Goal: Transaction & Acquisition: Purchase product/service

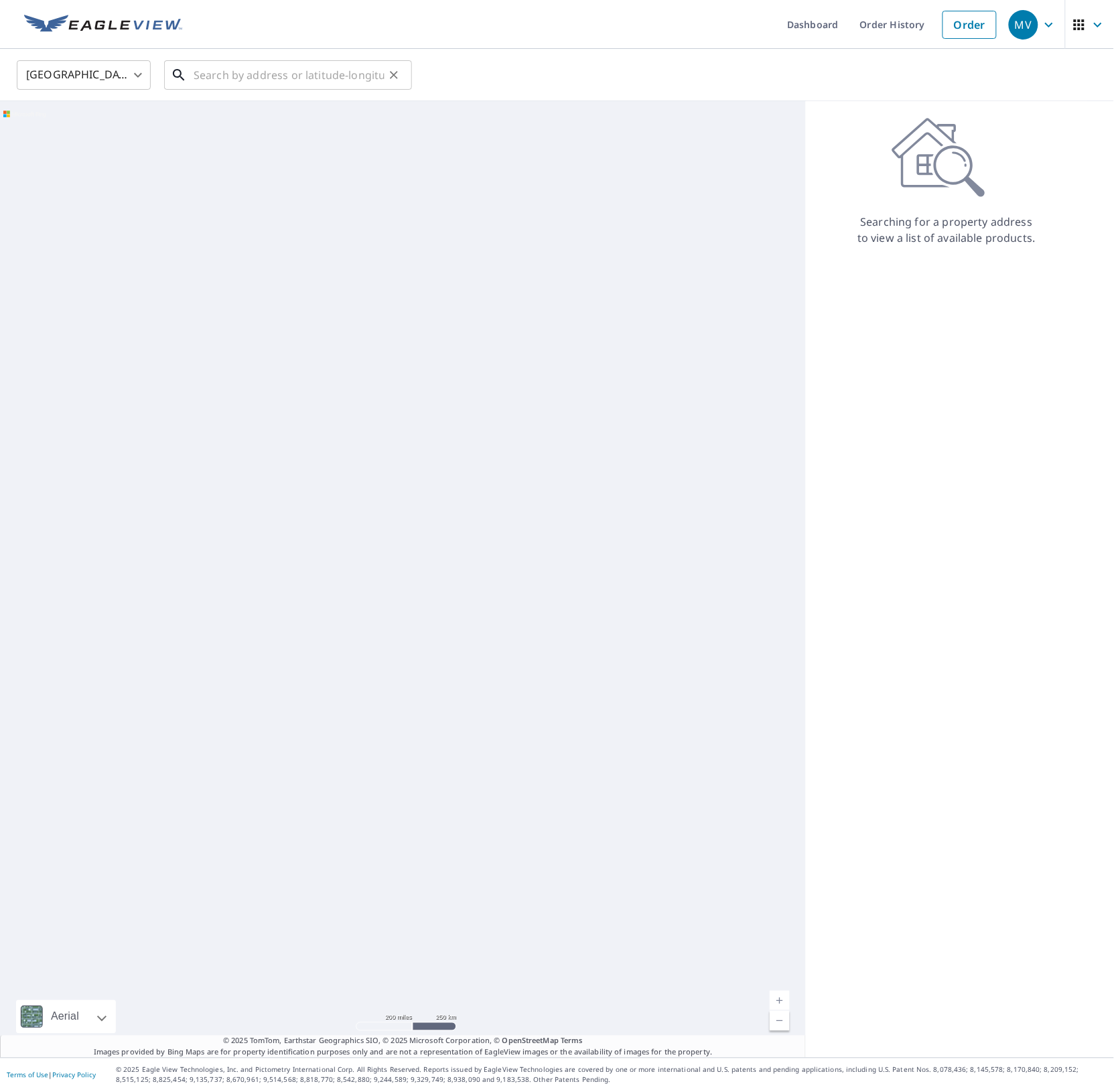
click at [279, 74] on input "text" at bounding box center [289, 75] width 191 height 38
paste input "[STREET_ADDRESS]"
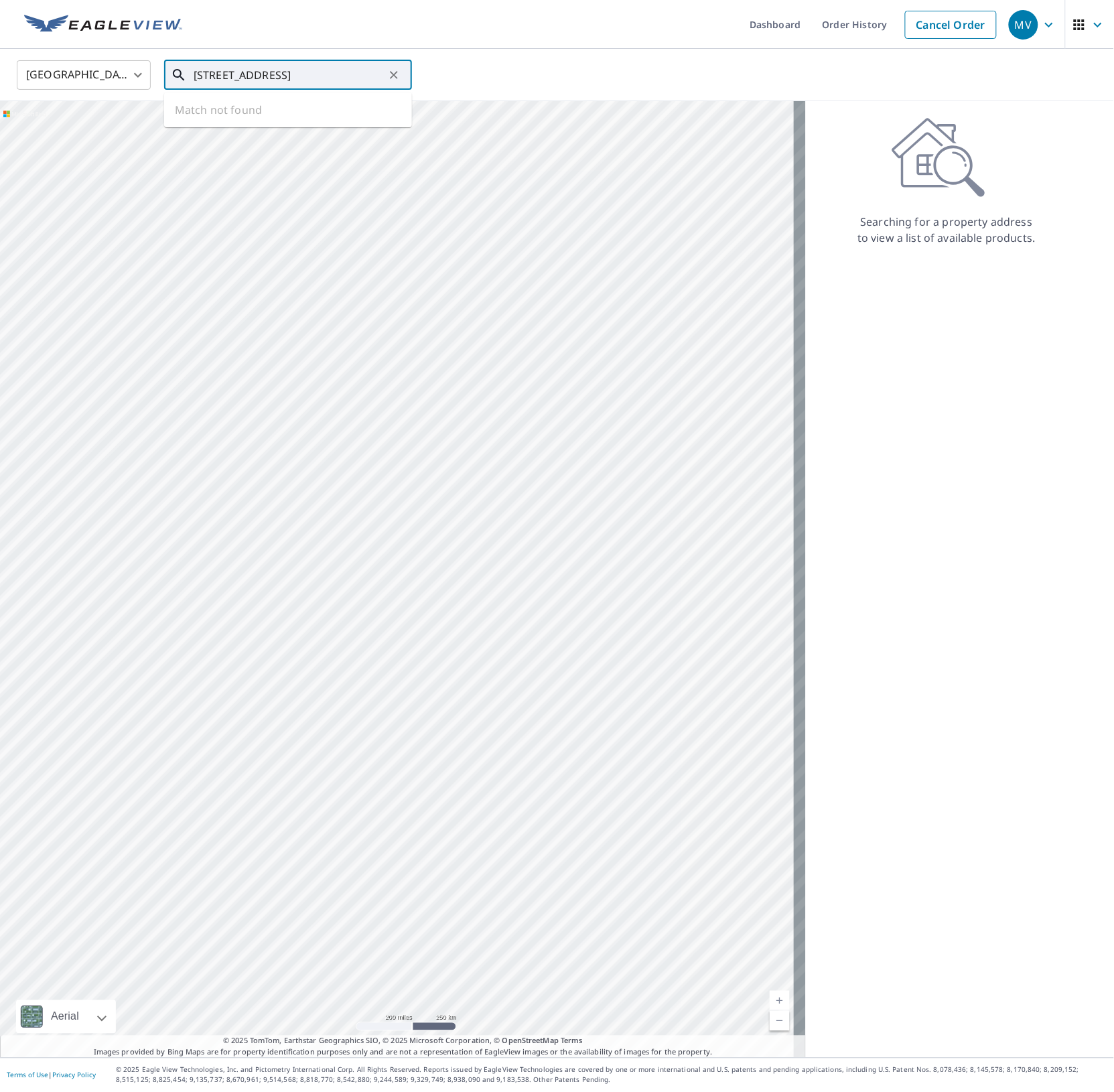
scroll to position [0, 52]
click at [244, 122] on p "[GEOGRAPHIC_DATA]" at bounding box center [296, 129] width 210 height 14
type input "[STREET_ADDRESS]"
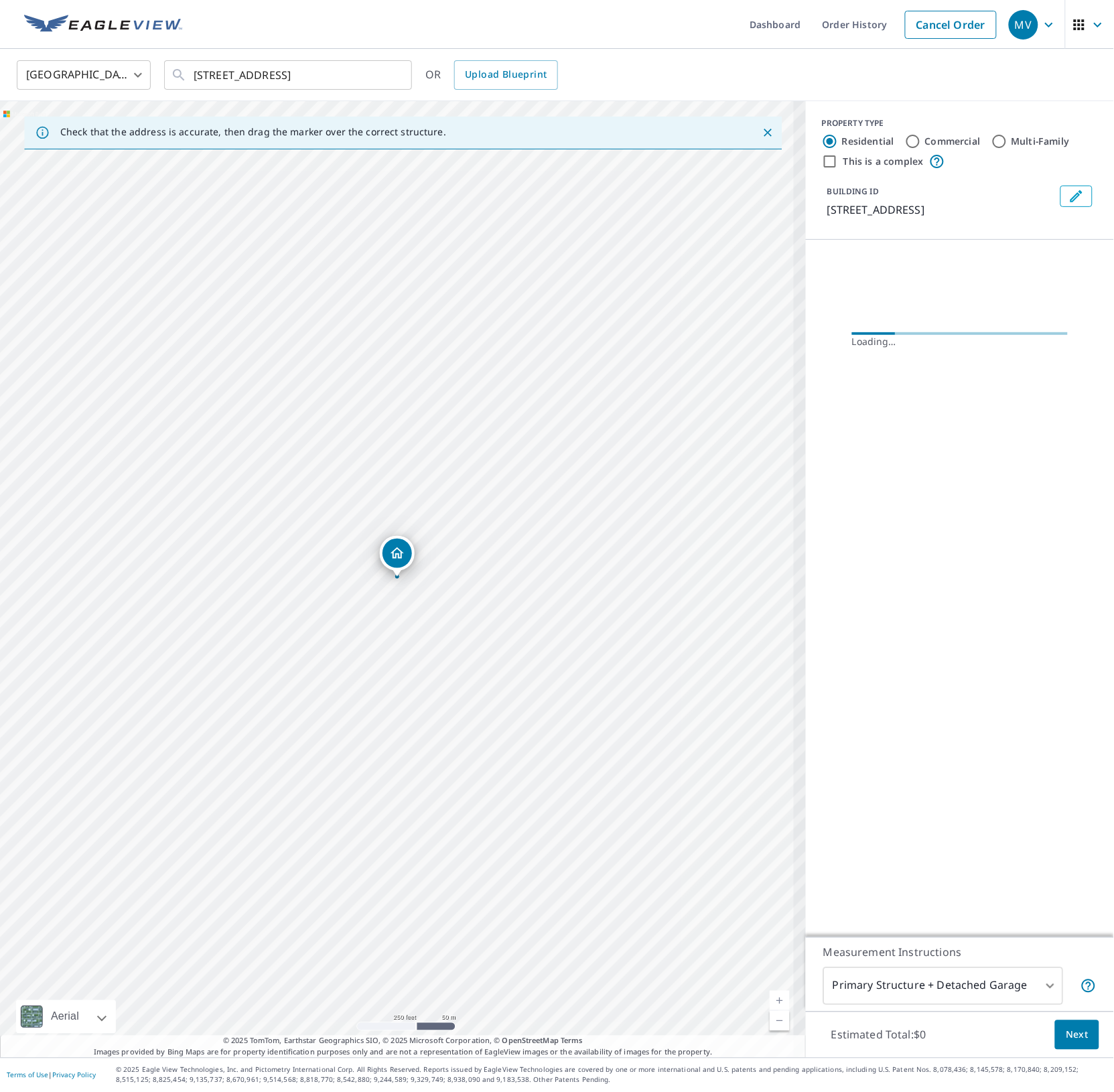
scroll to position [0, 0]
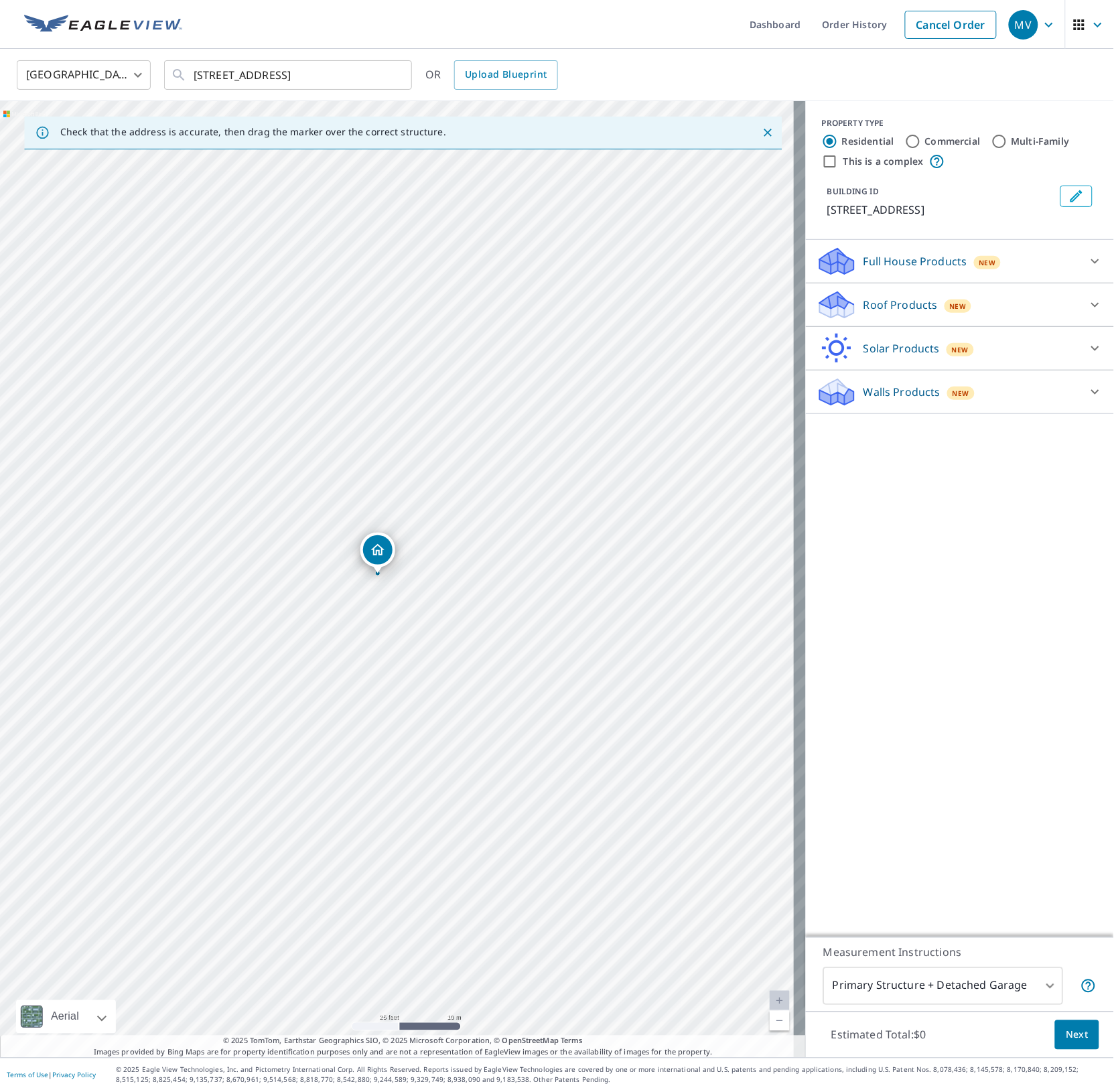
click at [902, 265] on p "Full House Products" at bounding box center [916, 261] width 104 height 16
click at [895, 339] on p "Roof Products" at bounding box center [901, 342] width 75 height 16
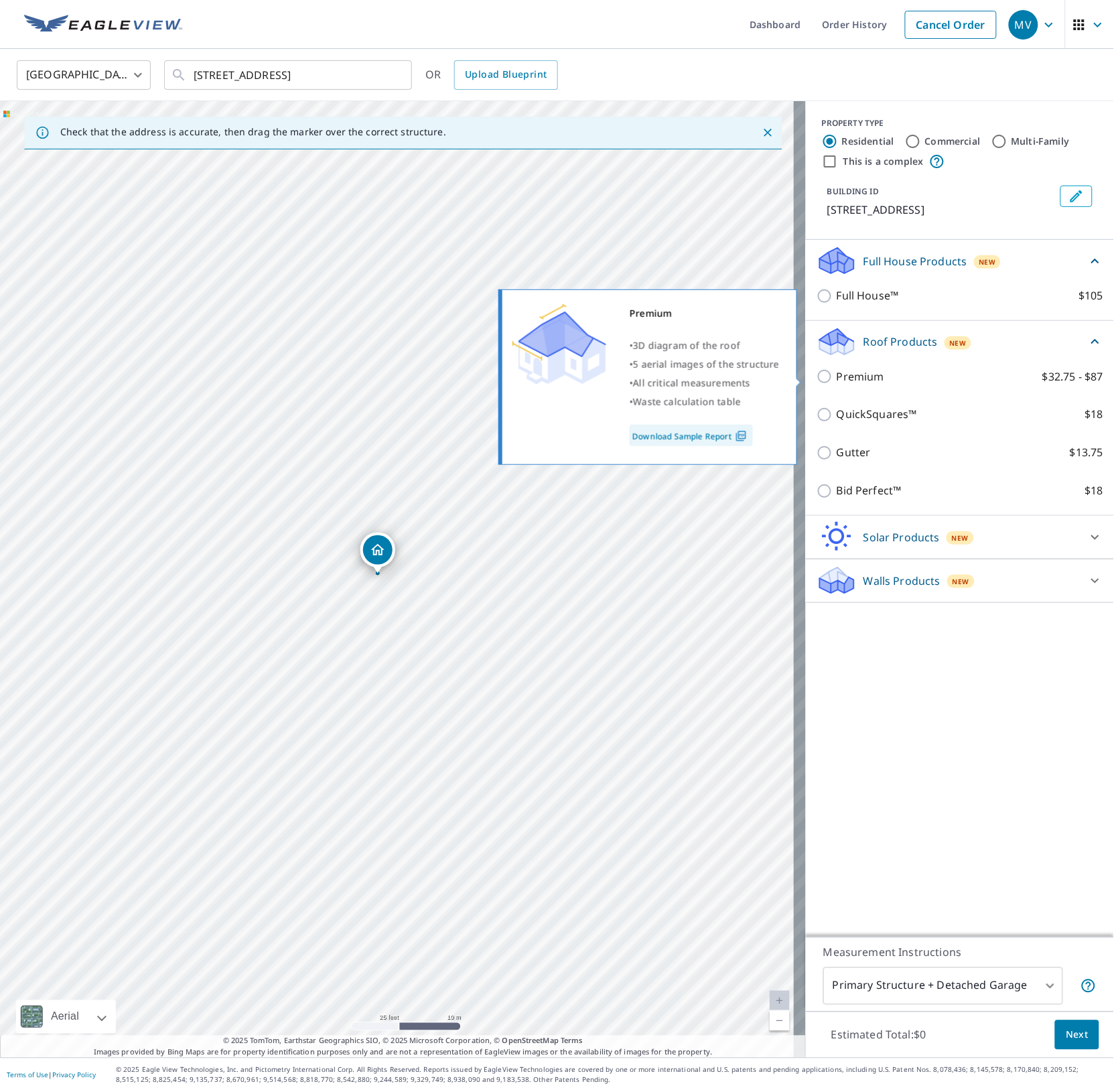
click at [842, 375] on p "Premium" at bounding box center [860, 377] width 48 height 17
click at [836, 375] on input "Premium $32.75 - $87" at bounding box center [827, 376] width 20 height 16
checkbox input "true"
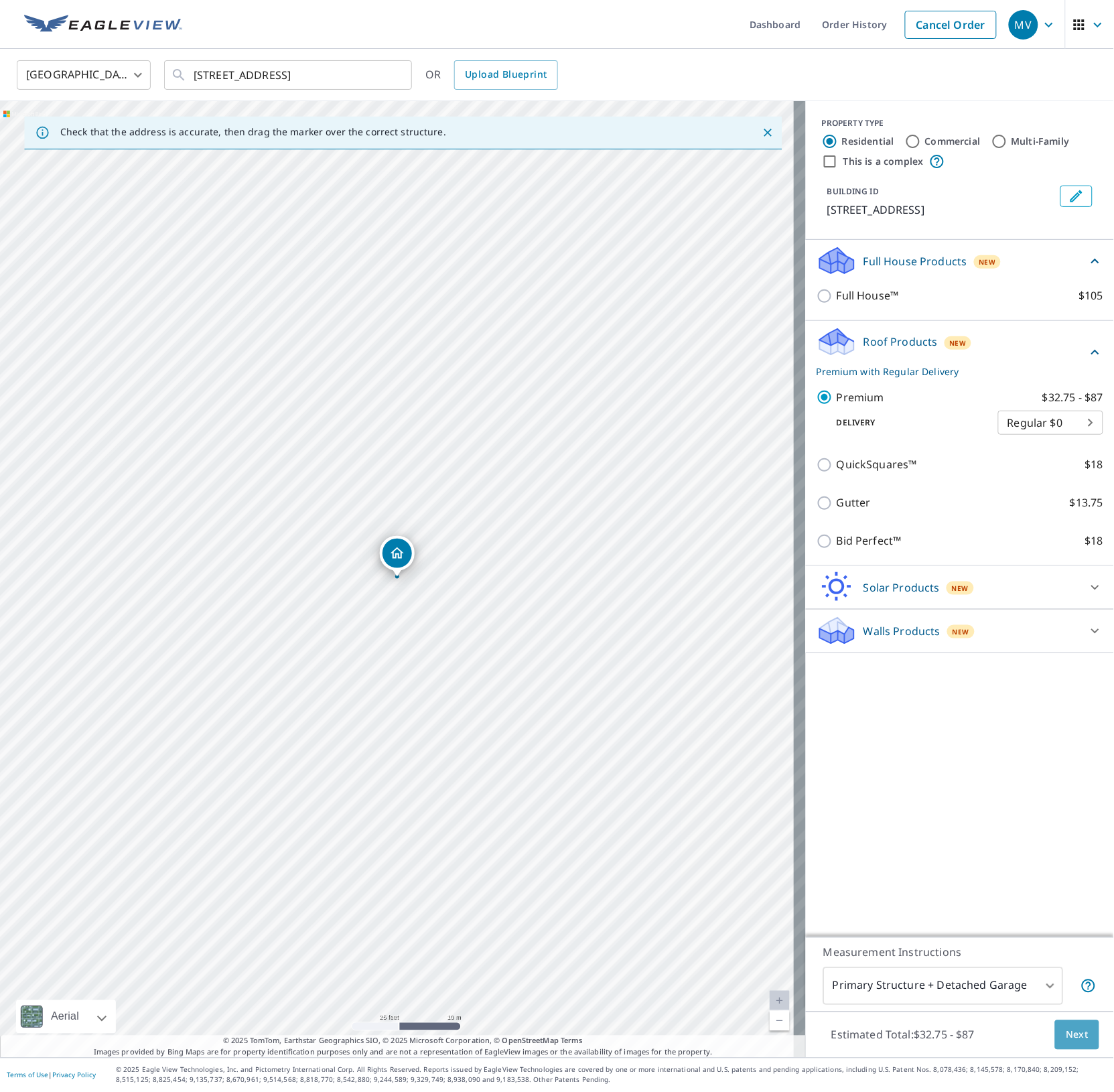
click at [1066, 1037] on span "Next" at bounding box center [1077, 1035] width 23 height 17
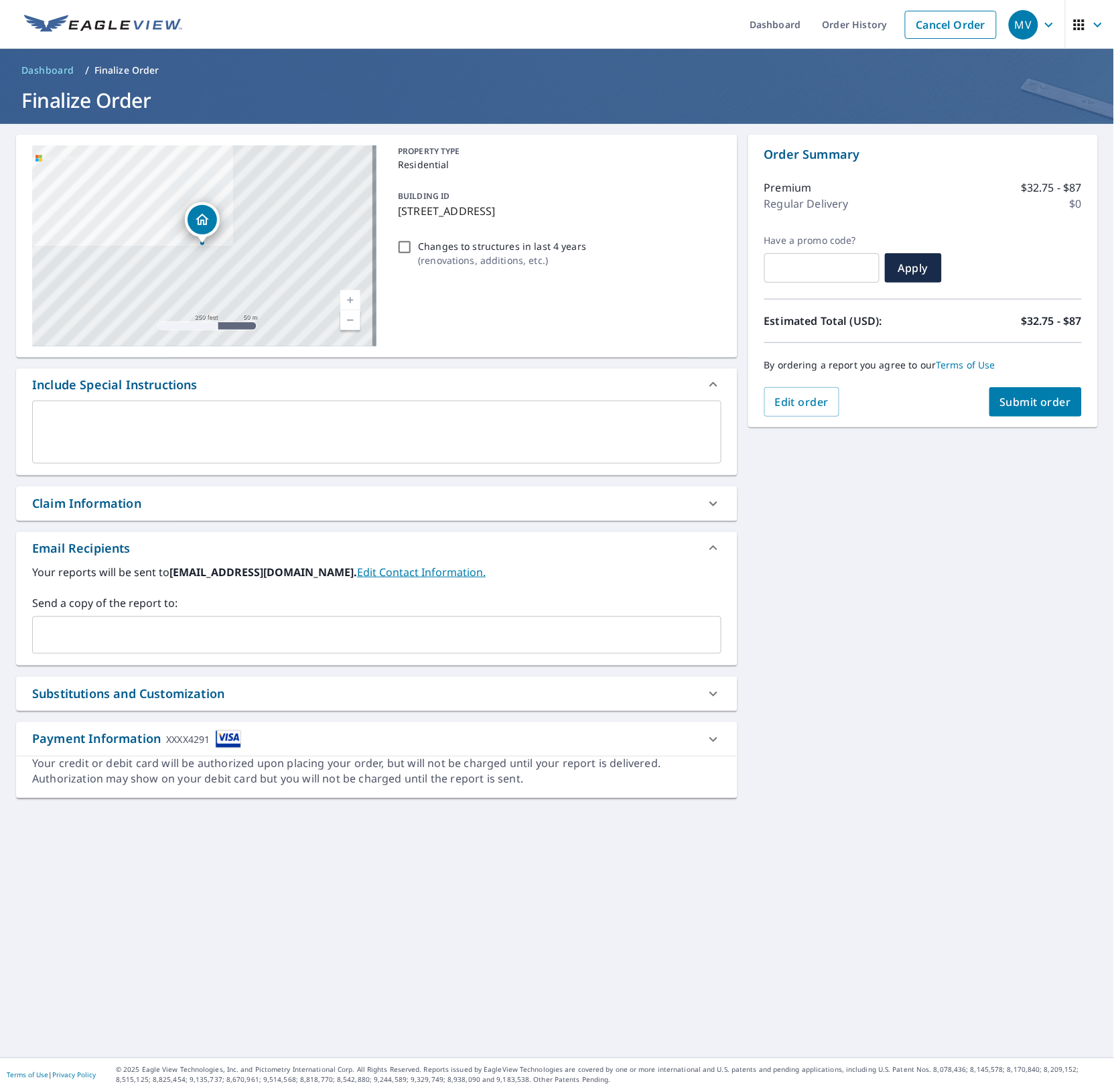
click at [232, 633] on input "text" at bounding box center [367, 635] width 657 height 26
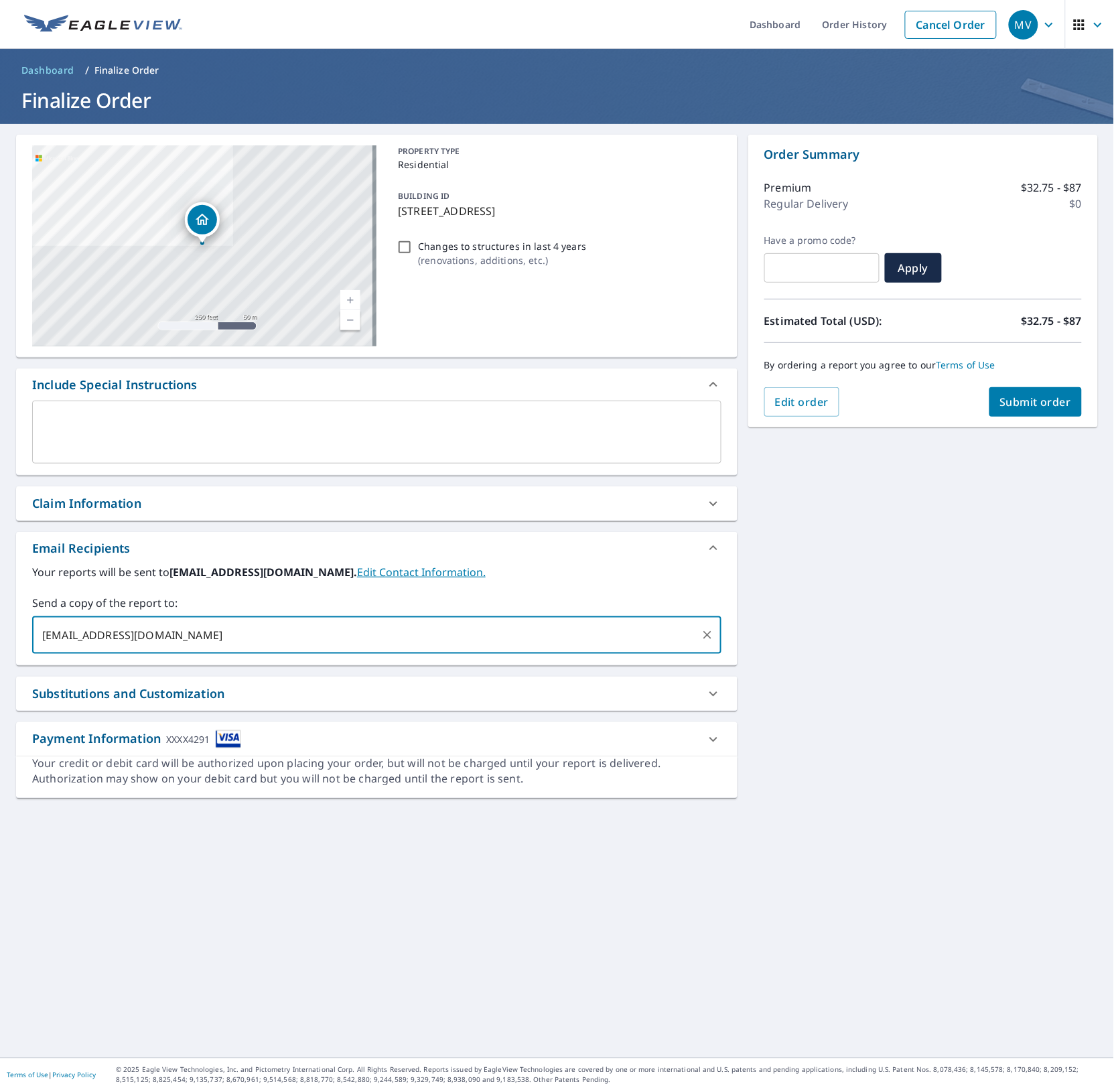
type input "[EMAIL_ADDRESS][DOMAIN_NAME]"
click at [1033, 403] on span "Submit order" at bounding box center [1036, 402] width 72 height 15
